Goal: Information Seeking & Learning: Compare options

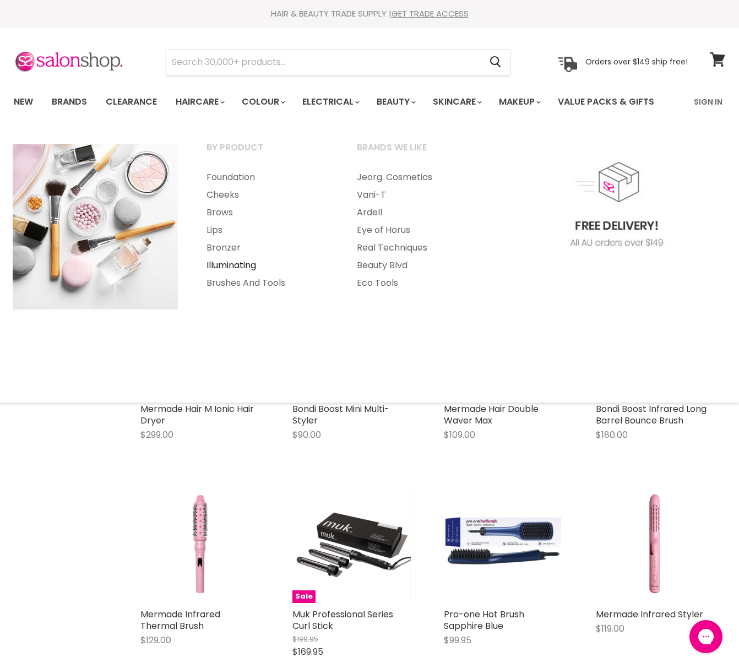
click at [253, 264] on link "Illuminating" at bounding box center [267, 265] width 148 height 18
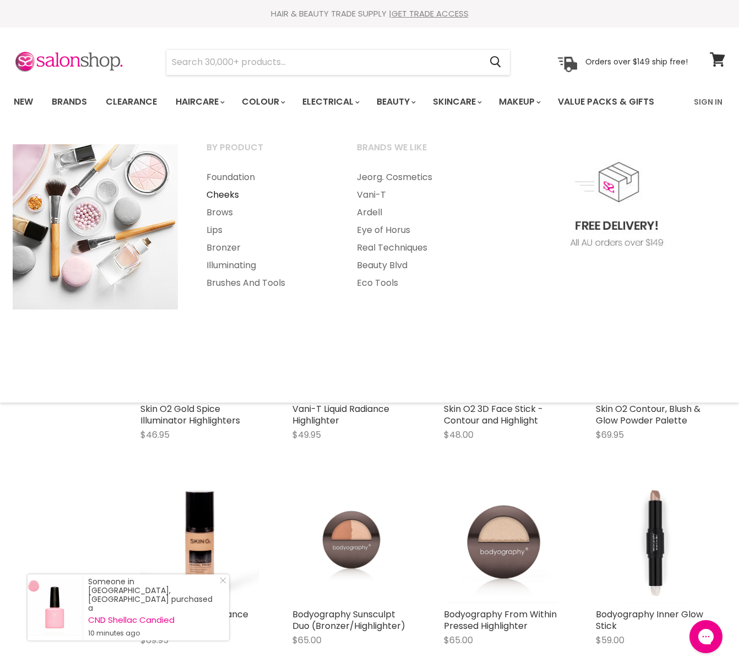
click at [231, 196] on link "Cheeks" at bounding box center [267, 195] width 148 height 18
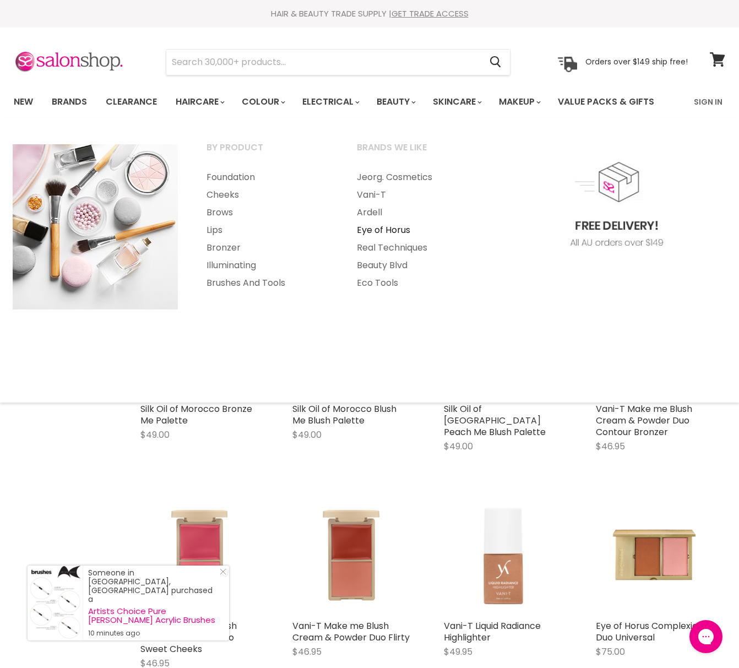
click at [391, 231] on link "Eye of Horus" at bounding box center [417, 230] width 148 height 18
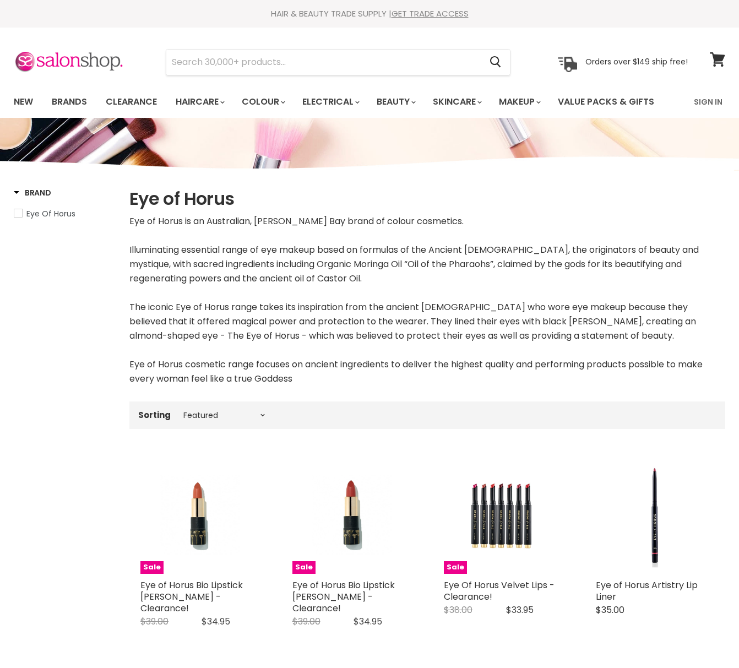
select select "manual"
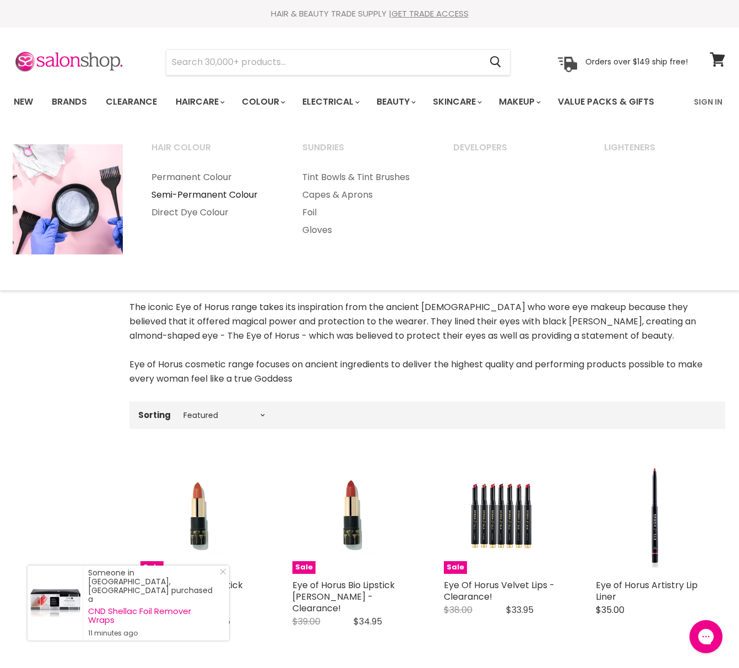
click at [230, 192] on link "Semi-Permanent Colour" at bounding box center [212, 195] width 149 height 18
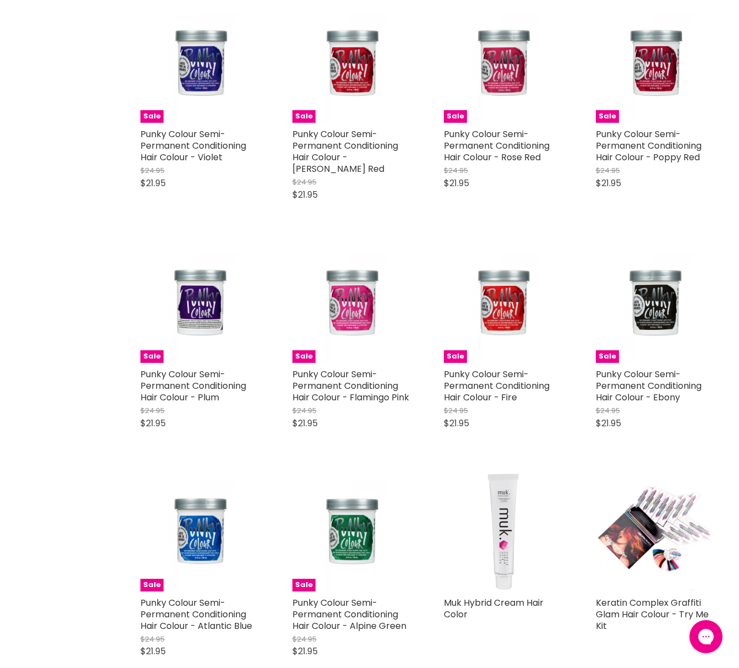
scroll to position [2130, 0]
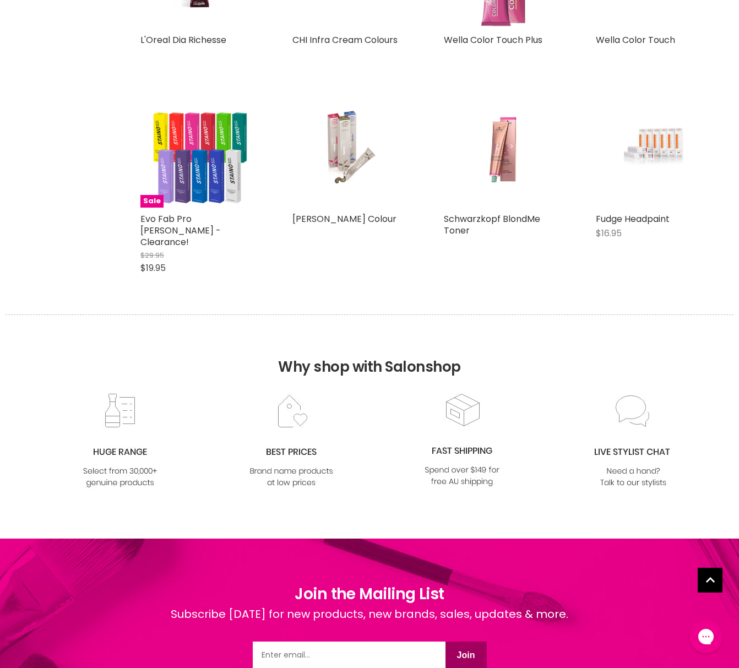
scroll to position [4667, 0]
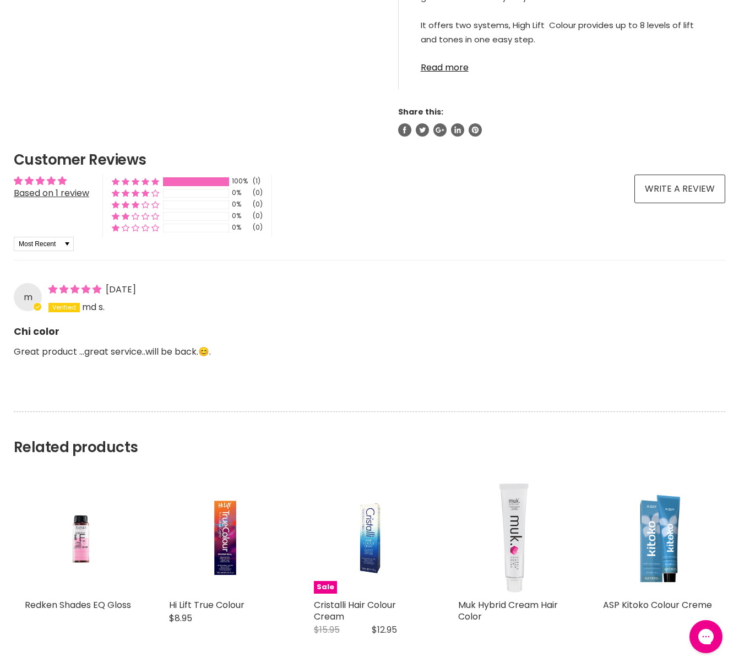
scroll to position [1094, 0]
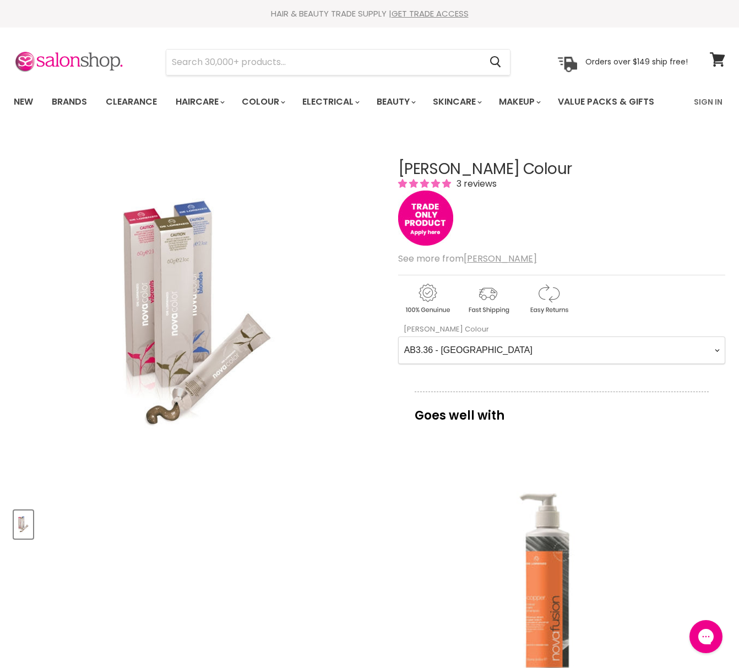
click at [178, 246] on img "De Lorenzo Nova Colour image. Click or Scroll to Zoom." at bounding box center [197, 316] width 244 height 366
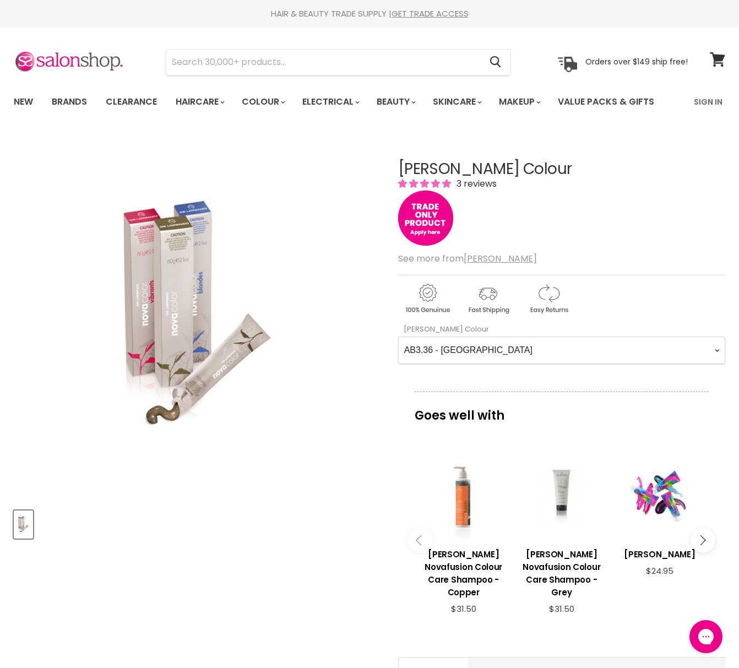
click at [178, 232] on img "De Lorenzo Nova Colour image. Click or Scroll to Zoom." at bounding box center [197, 316] width 244 height 366
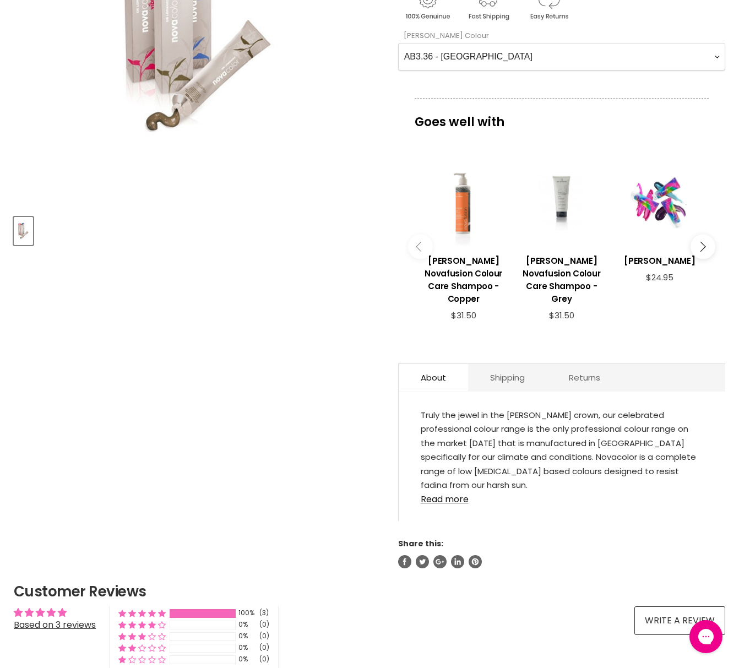
scroll to position [163, 0]
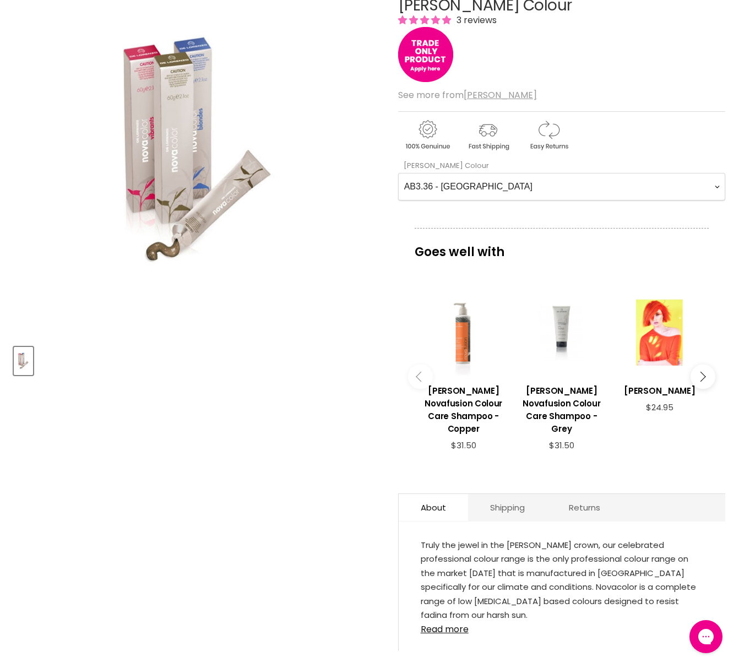
click at [657, 325] on div "Main content" at bounding box center [659, 332] width 87 height 87
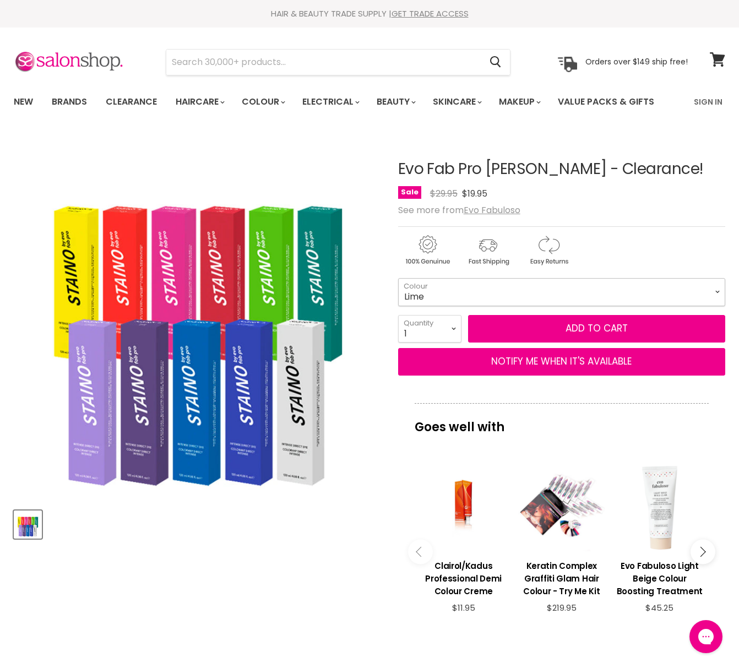
select select "Lime"
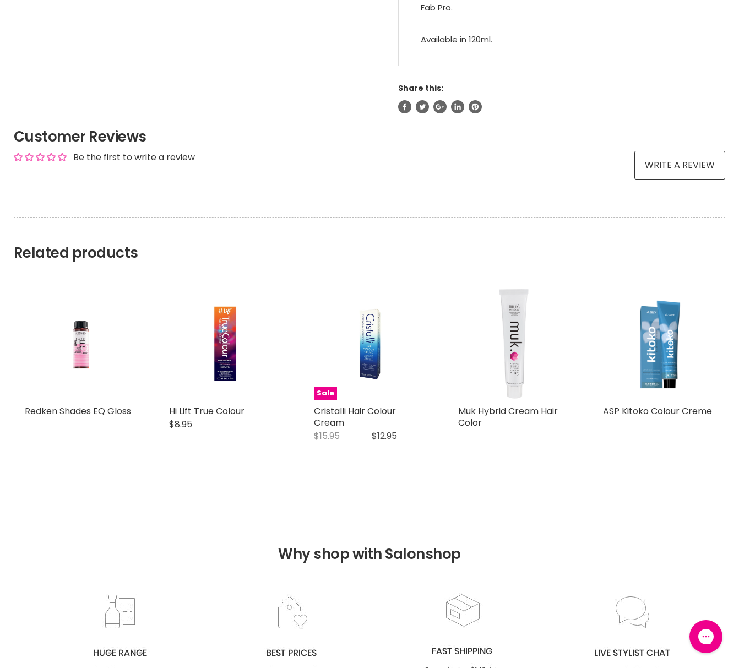
scroll to position [744, 0]
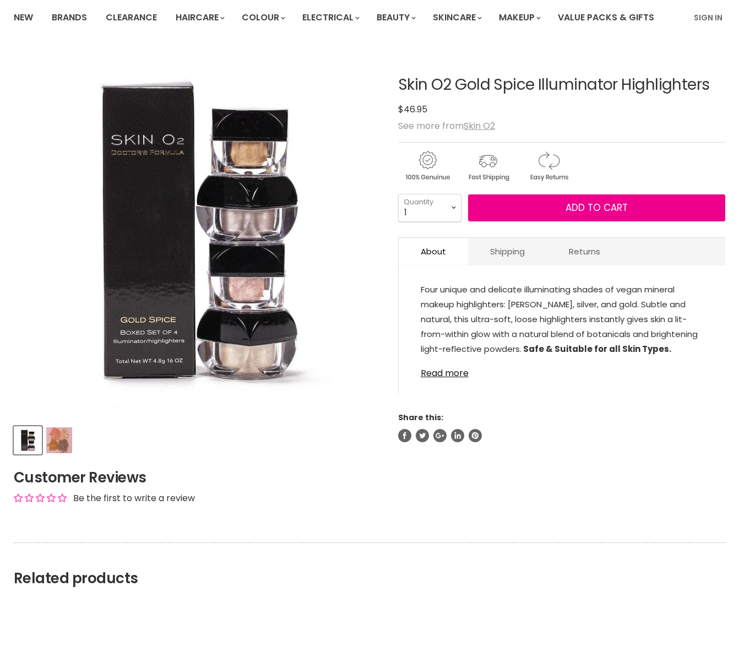
scroll to position [84, 0]
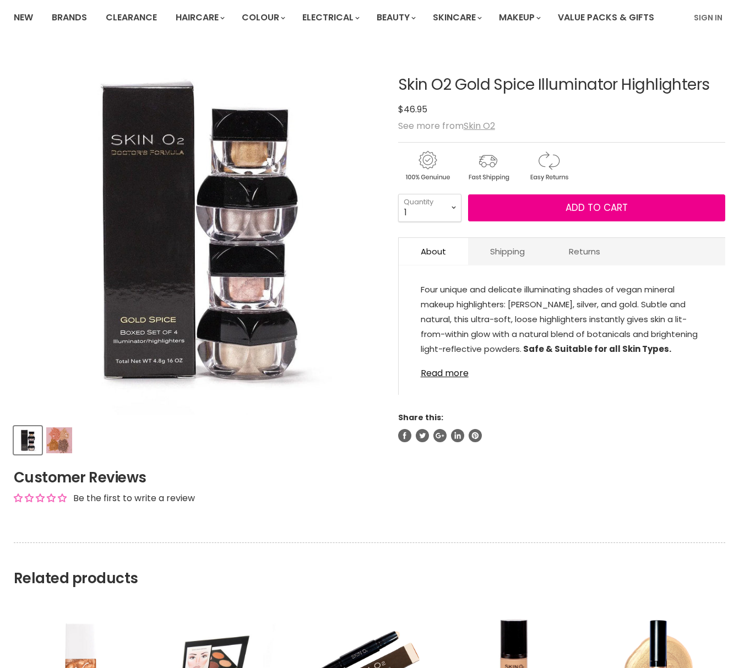
click at [54, 444] on img "Product thumbnails" at bounding box center [59, 440] width 26 height 26
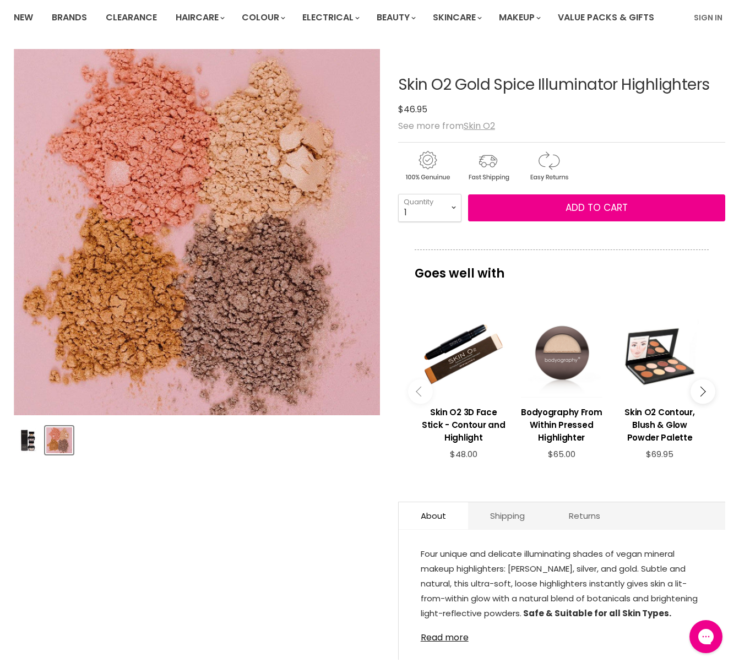
scroll to position [0, 0]
